Goal: Share content

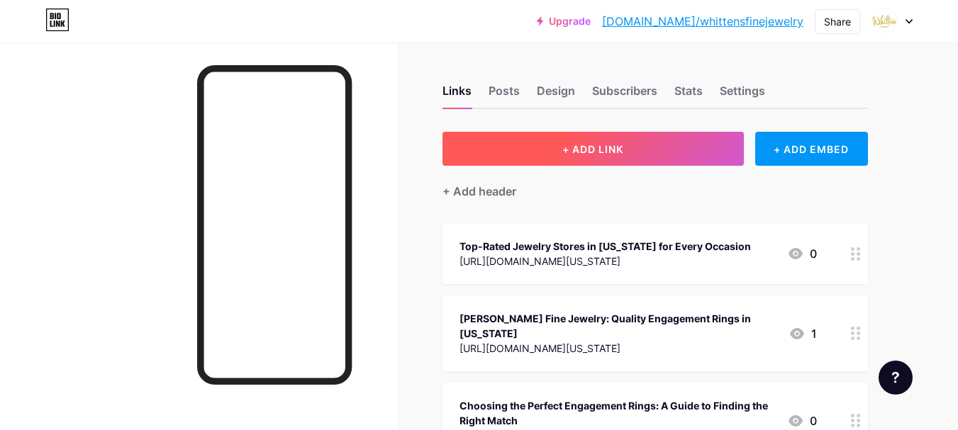
click at [577, 162] on button "+ ADD LINK" at bounding box center [593, 149] width 301 height 34
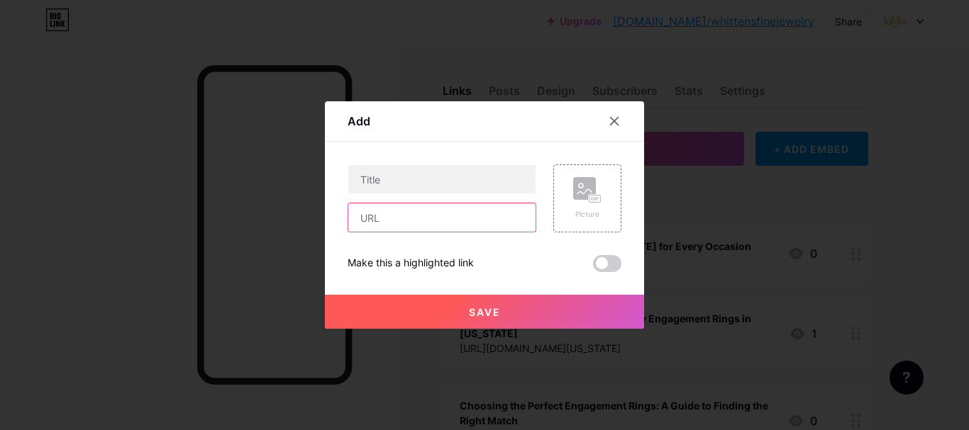
click at [398, 223] on input "text" at bounding box center [441, 218] width 187 height 28
paste input "[URL][DOMAIN_NAME]"
type input "[URL][DOMAIN_NAME]"
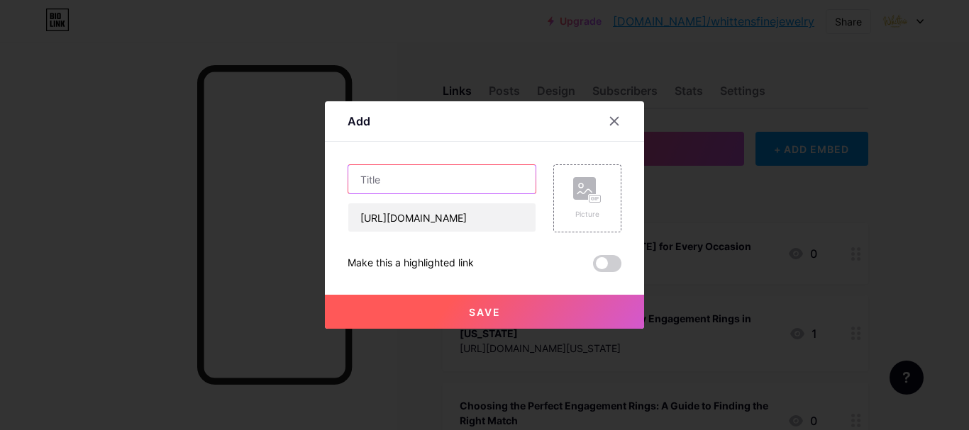
scroll to position [0, 0]
click at [392, 174] on input "text" at bounding box center [441, 179] width 187 height 28
paste input "Discover the Finest Jewelry Stores in [US_STATE] – [PERSON_NAME] Fine Jewelry"
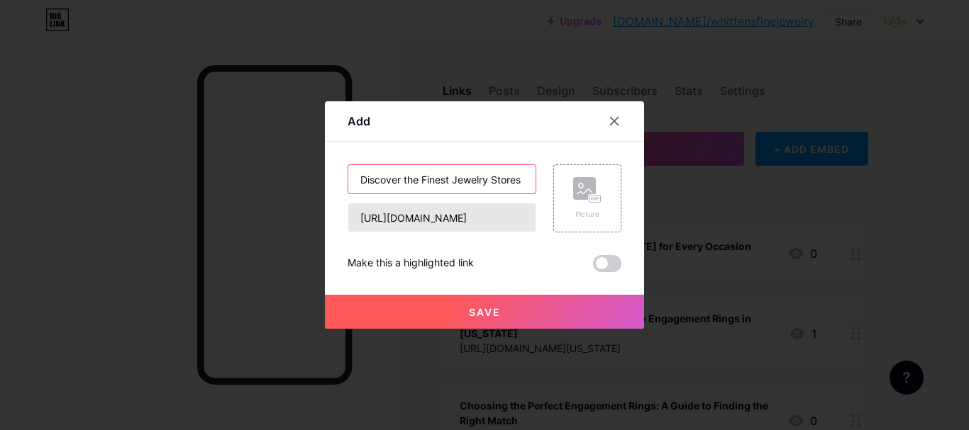
scroll to position [0, 172]
type input "Discover the Finest Jewelry Stores in [US_STATE] – [PERSON_NAME] Fine Jewelry"
click at [501, 299] on button "Save" at bounding box center [484, 312] width 319 height 34
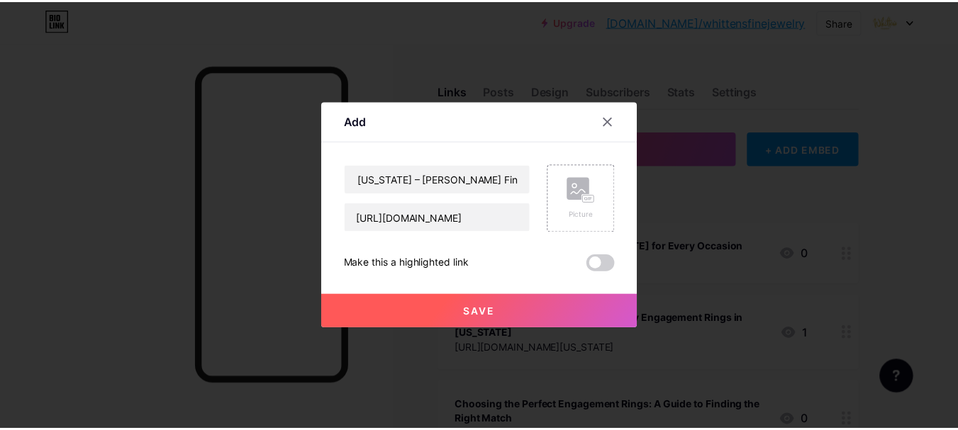
scroll to position [0, 0]
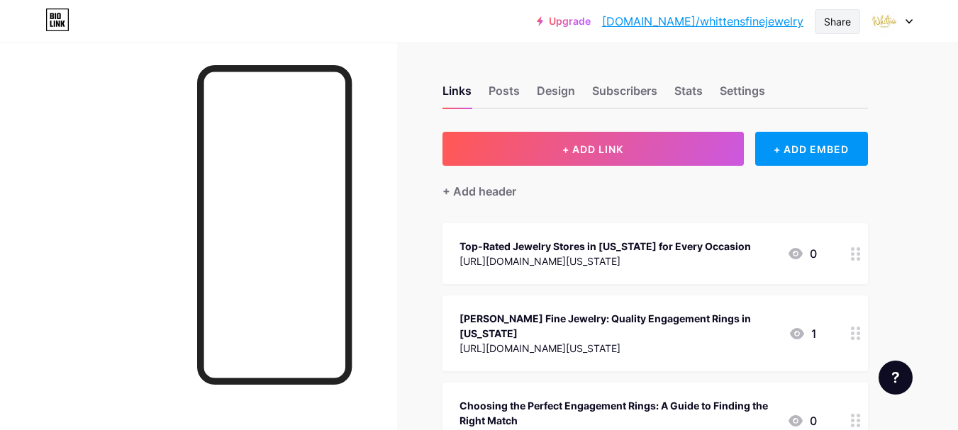
click at [838, 25] on div "Share" at bounding box center [837, 21] width 27 height 15
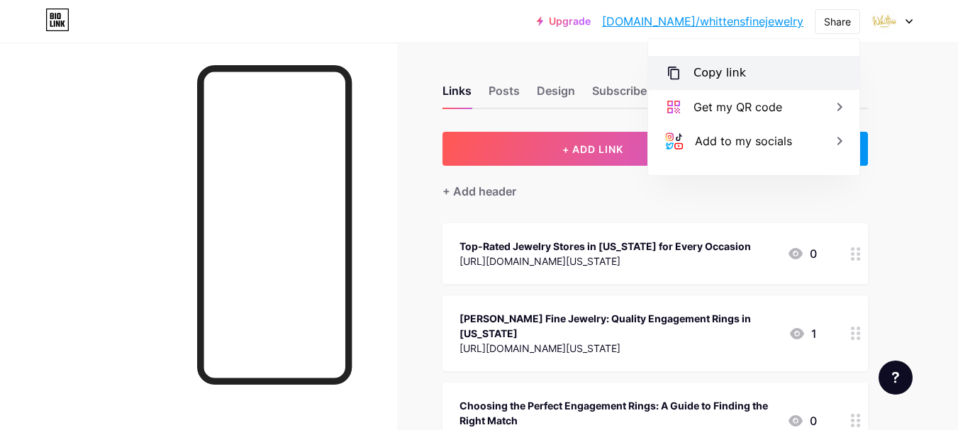
click at [706, 79] on div "Copy link" at bounding box center [720, 73] width 52 height 17
